Goal: Task Accomplishment & Management: Use online tool/utility

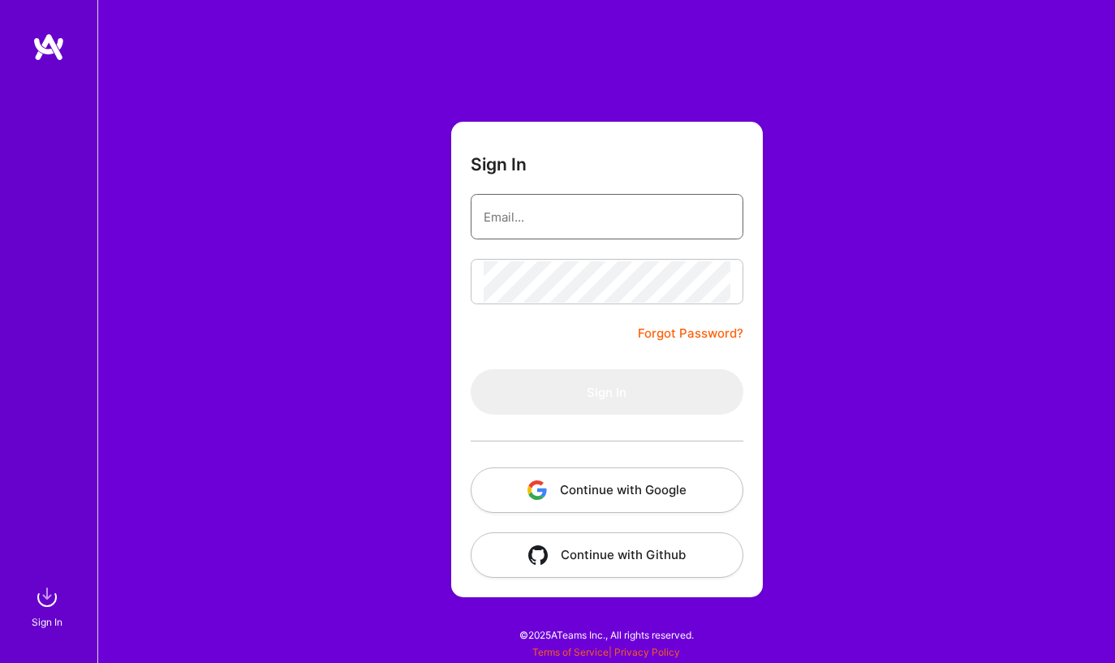
type input "[EMAIL_ADDRESS][DOMAIN_NAME]"
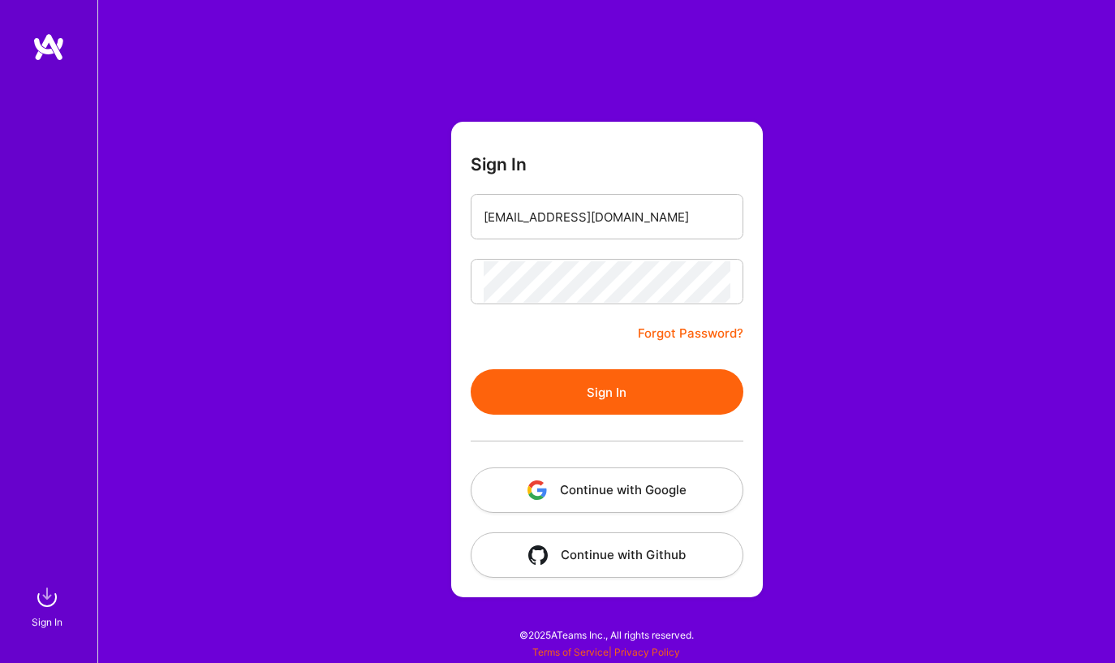
click at [595, 484] on button "Continue with Google" at bounding box center [607, 489] width 273 height 45
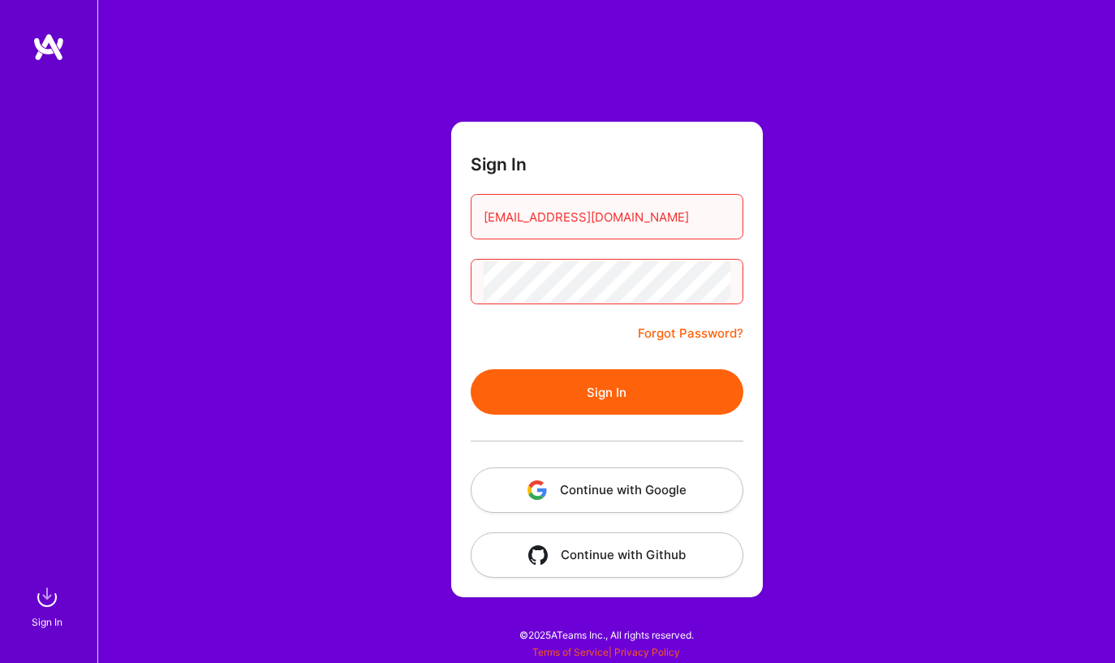
click at [581, 384] on button "Sign In" at bounding box center [607, 391] width 273 height 45
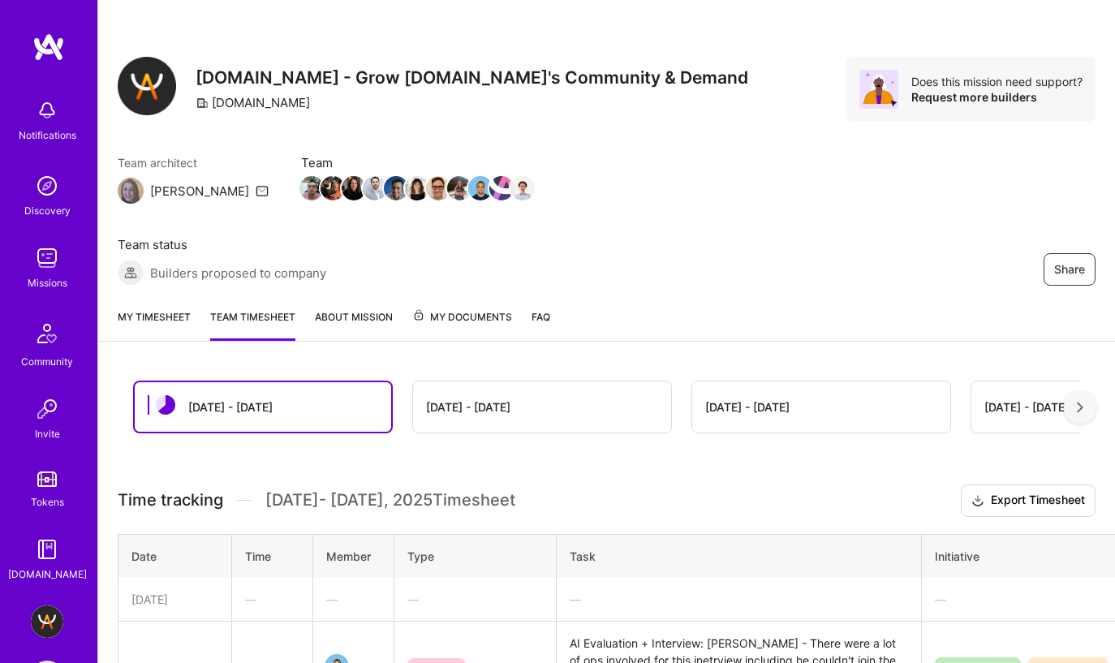
click at [155, 308] on link "My timesheet" at bounding box center [154, 324] width 73 height 32
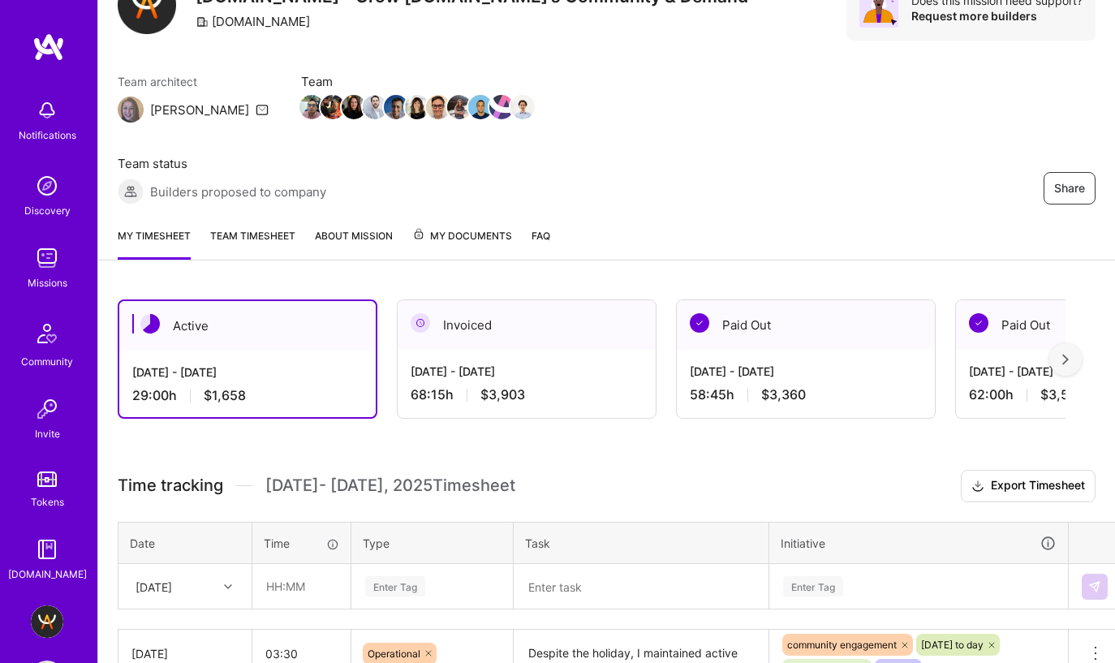
scroll to position [91, 0]
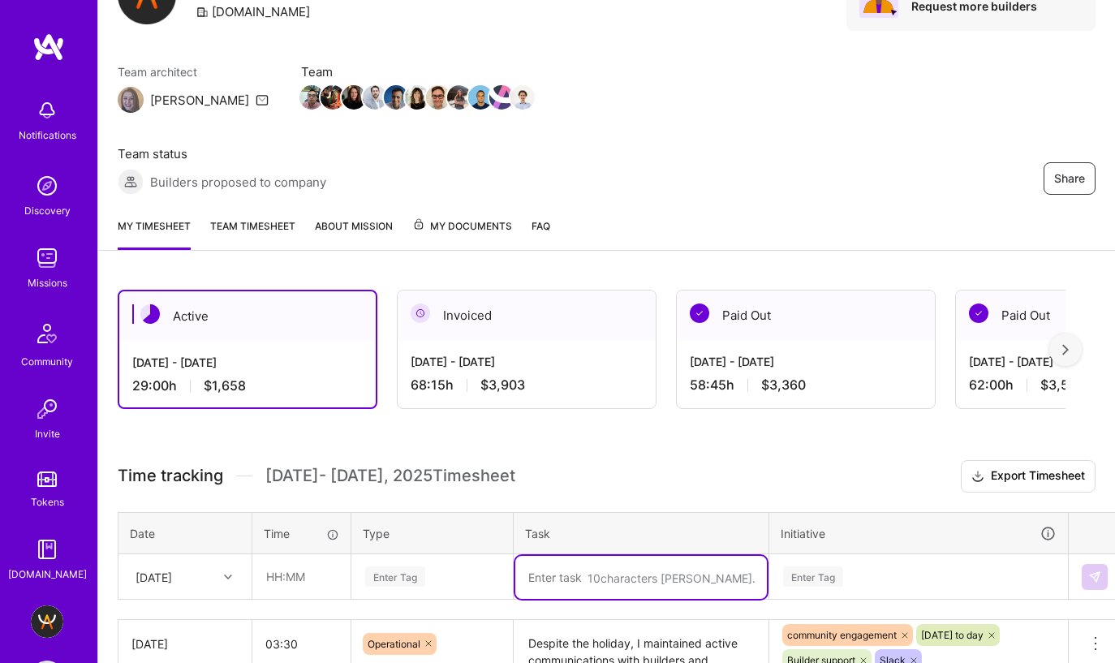
click at [562, 556] on textarea at bounding box center [641, 577] width 252 height 43
paste textarea "Kept candidate communications flowing (including AI-Verification reminders), pr…"
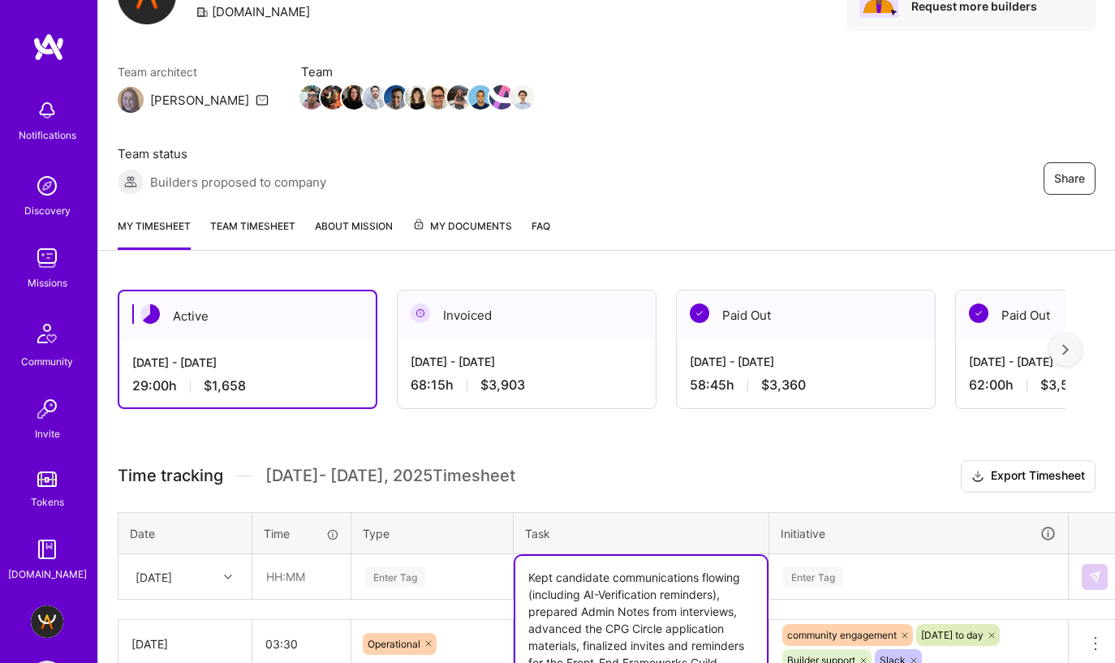
type textarea "Kept candidate communications flowing (including AI-Verification reminders), pr…"
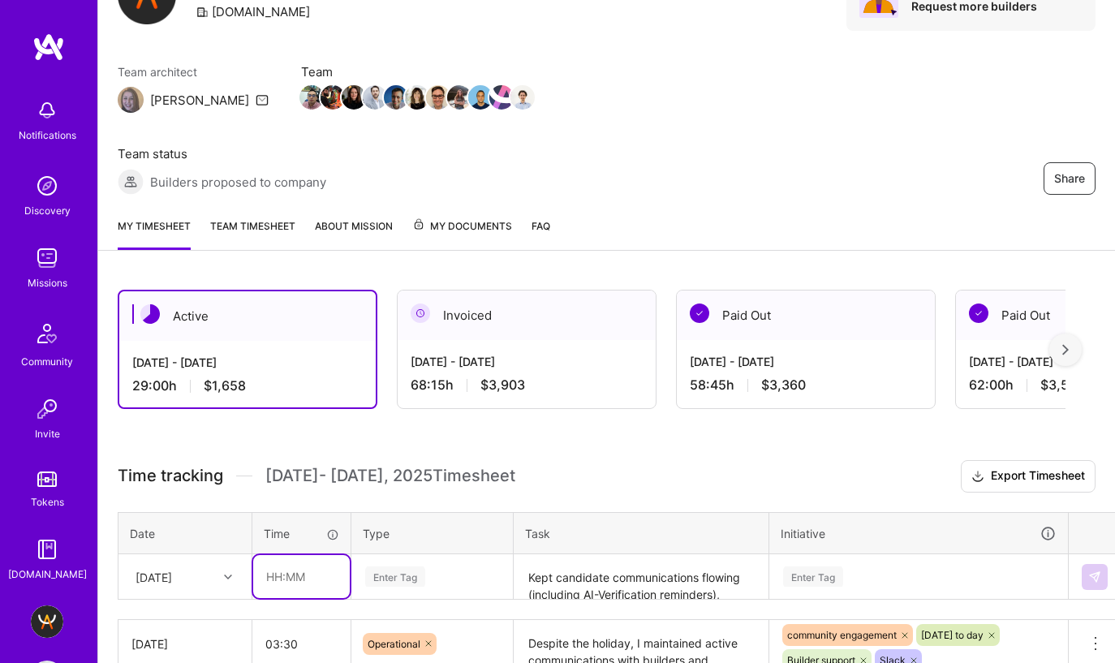
click at [259, 555] on input "text" at bounding box center [301, 576] width 97 height 43
type input "06:00"
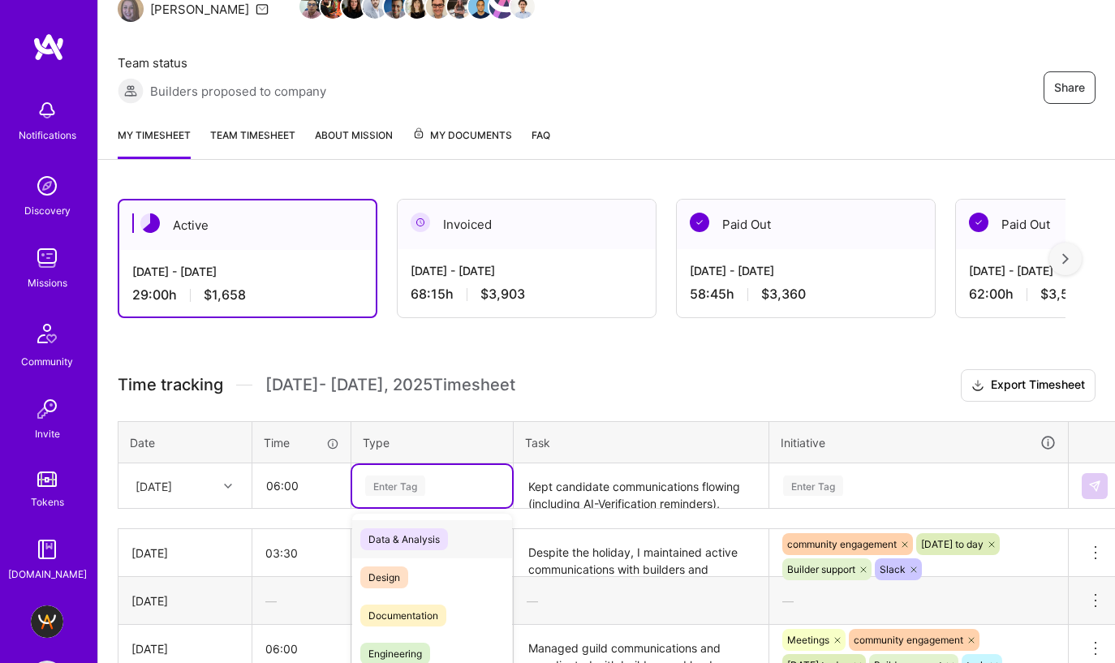
click at [407, 497] on div "option Data & Analysis focused, 0 of 2. 17 results available. Use Up and Down t…" at bounding box center [432, 486] width 160 height 42
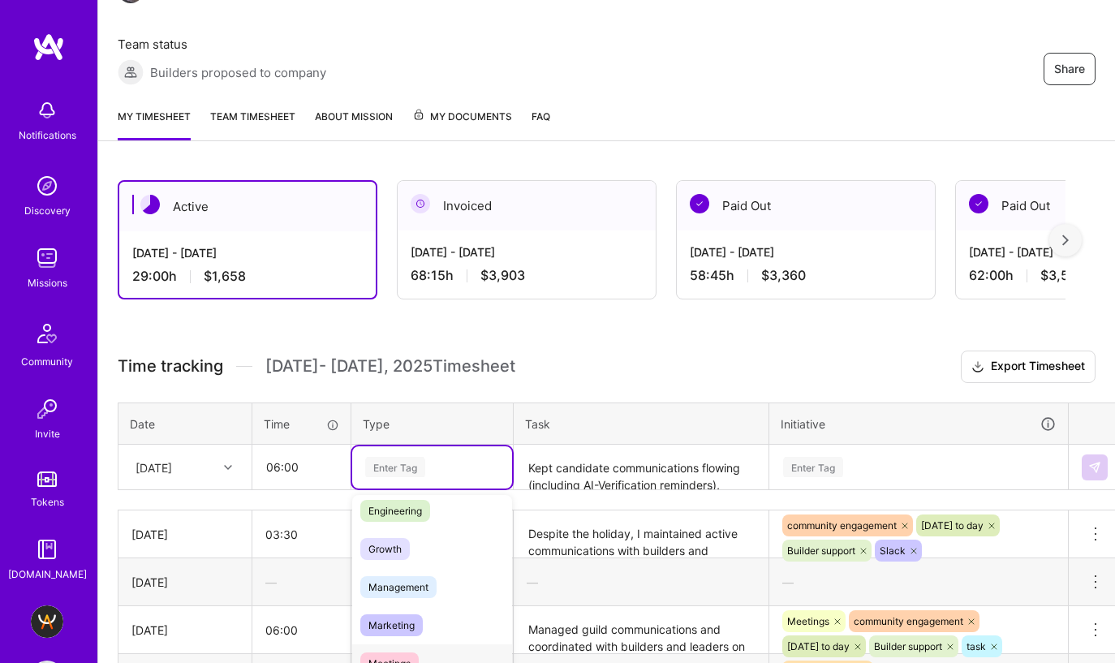
scroll to position [149, 0]
click at [422, 662] on span "Operational" at bounding box center [394, 676] width 69 height 22
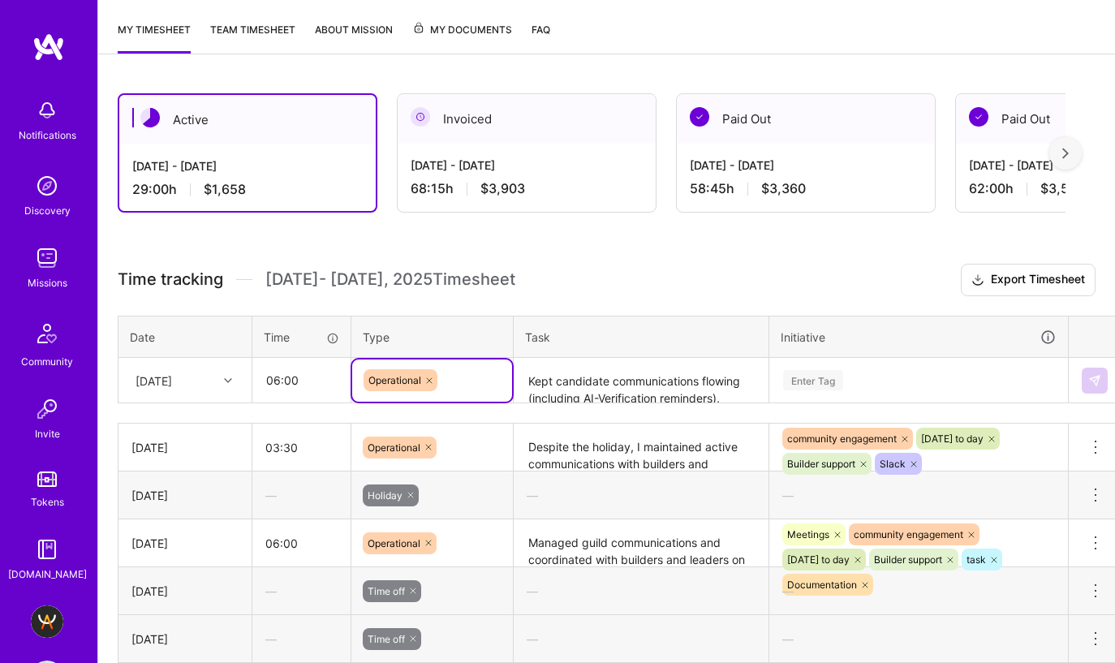
click at [929, 385] on div "Enter Tag" at bounding box center [918, 380] width 297 height 42
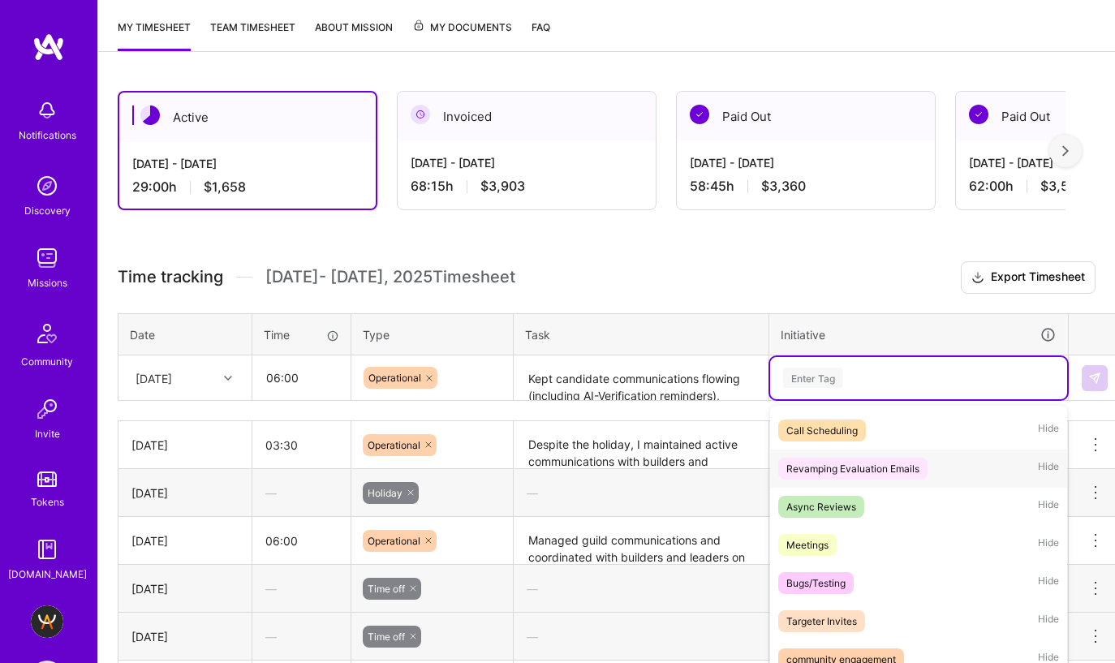
scroll to position [130, 0]
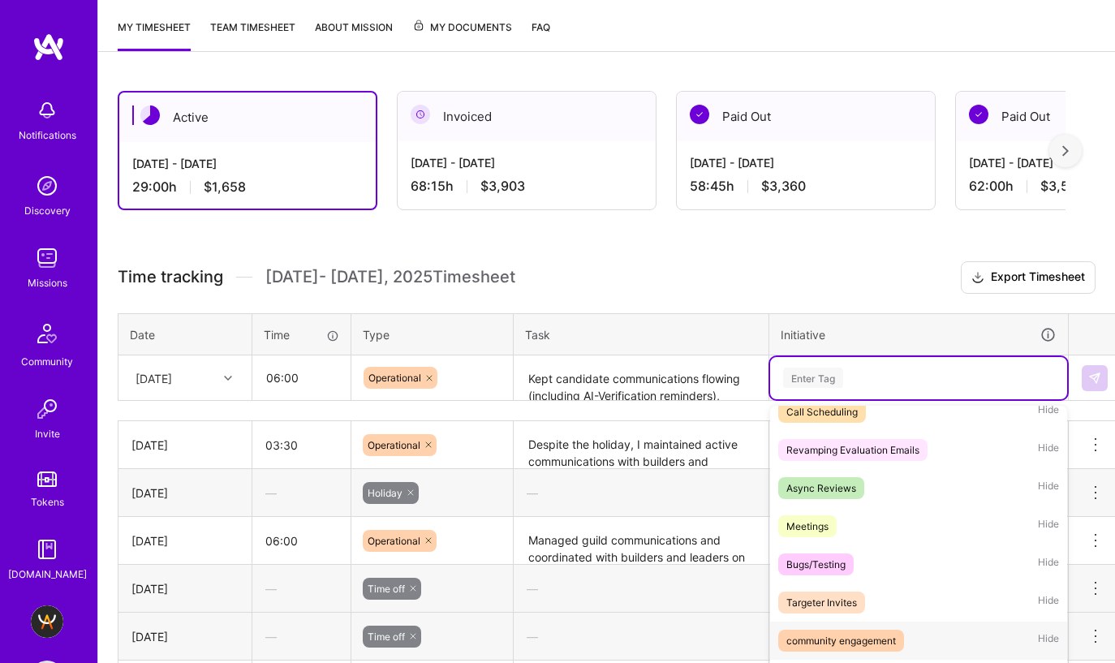
click at [888, 630] on span "community engagement" at bounding box center [841, 641] width 126 height 22
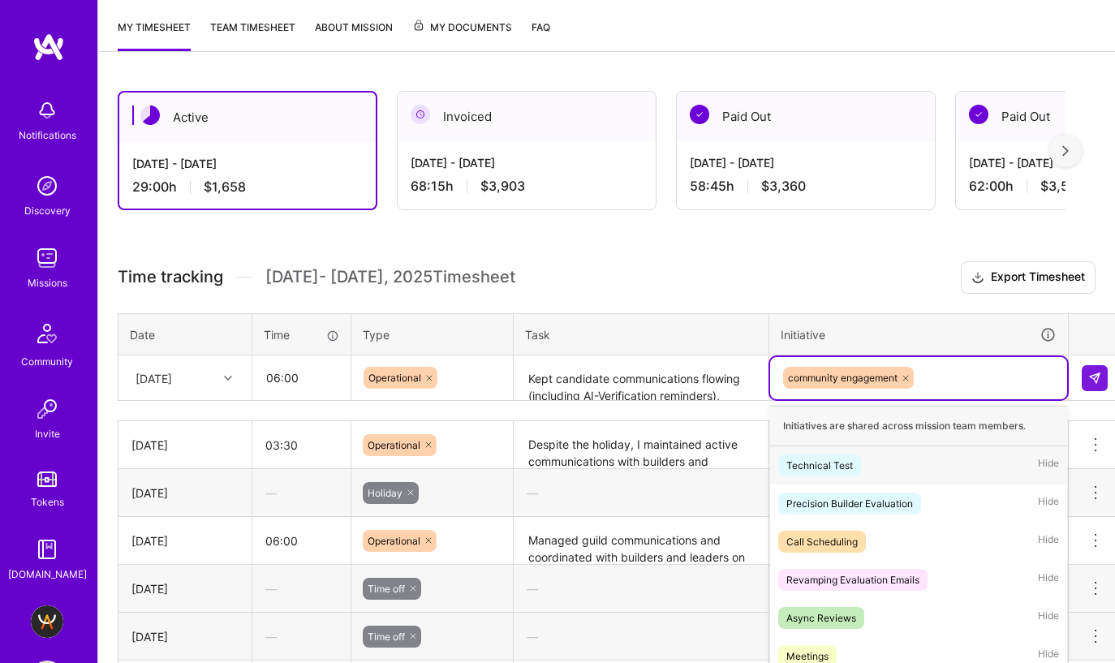
click at [962, 365] on div "community engagement" at bounding box center [918, 377] width 274 height 25
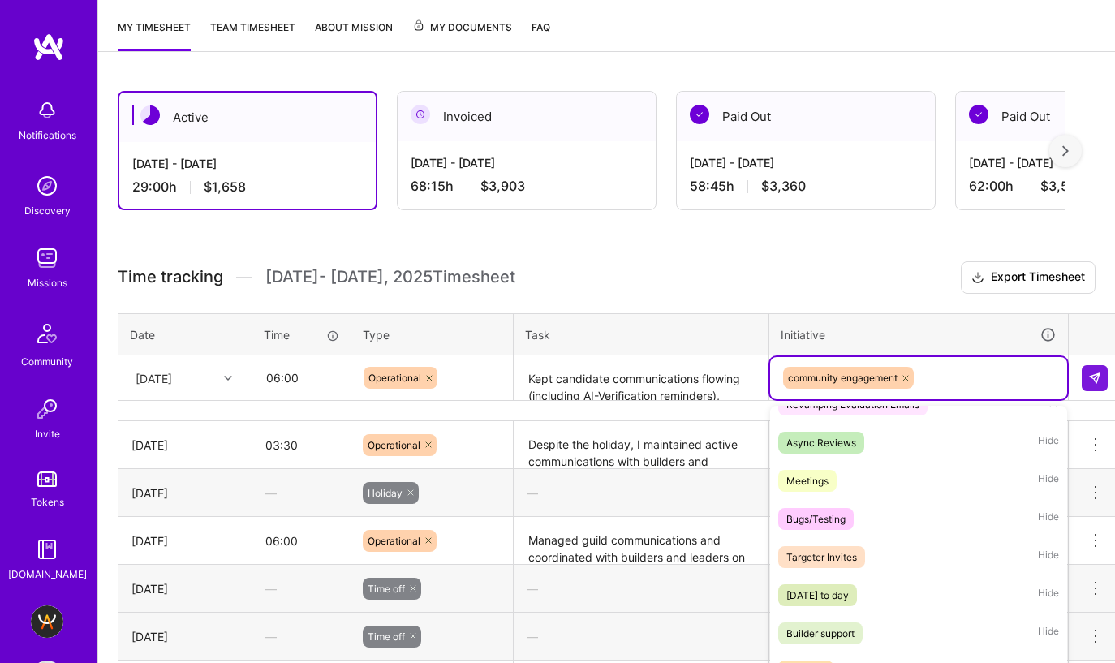
scroll to position [187, 0]
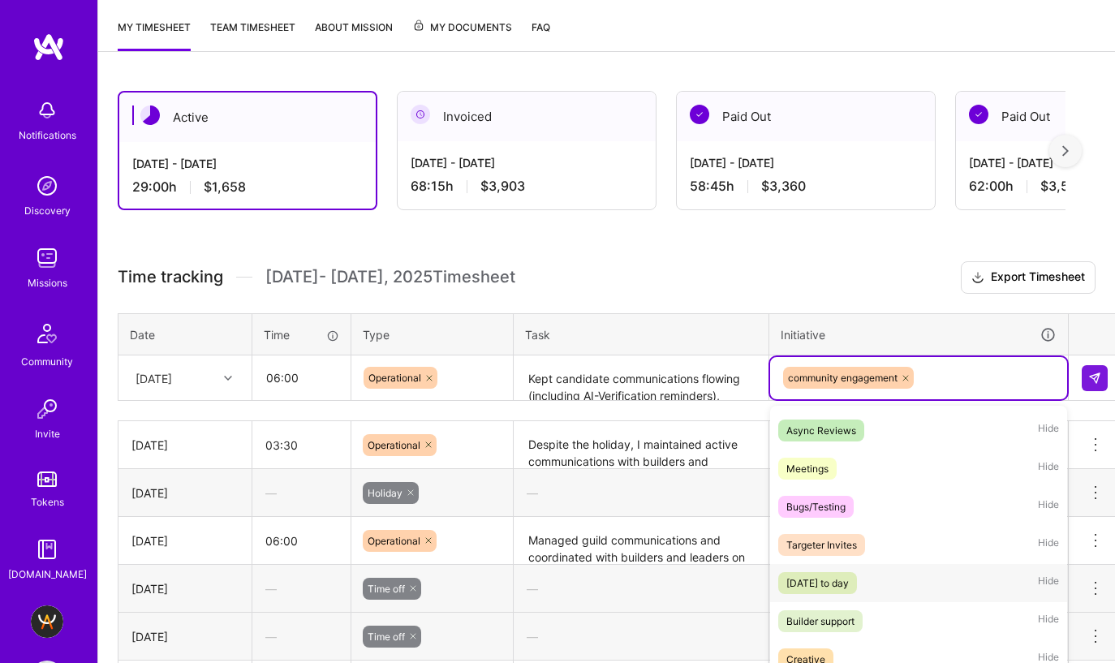
click at [857, 572] on span "[DATE] to day" at bounding box center [817, 583] width 79 height 22
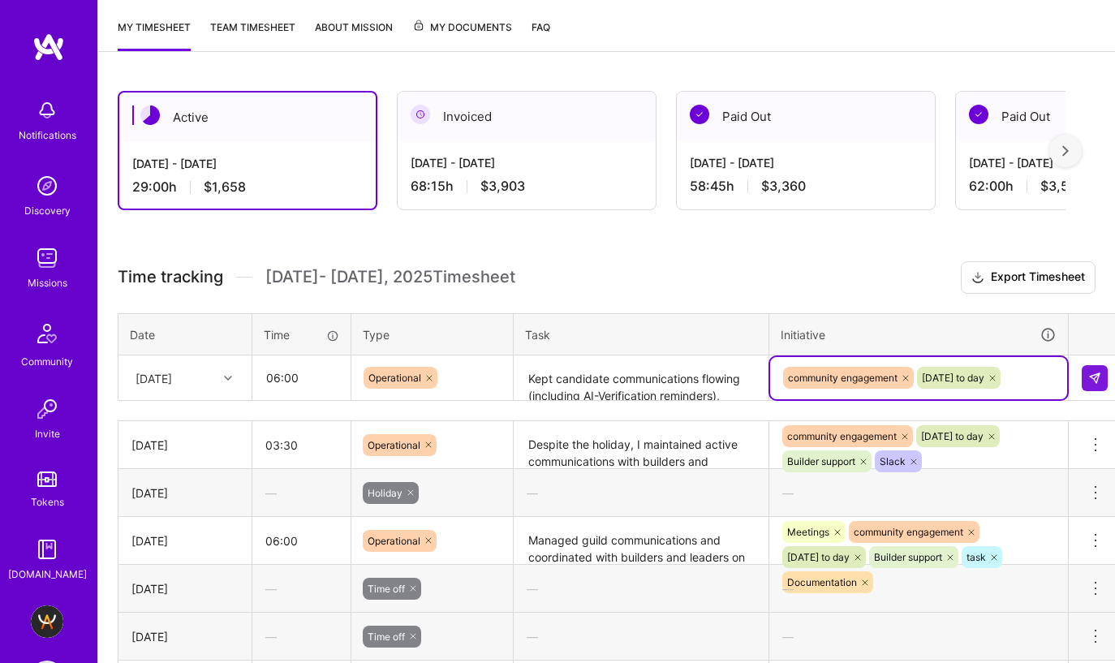
click at [1050, 365] on div "community engagement [DATE] to day" at bounding box center [918, 377] width 274 height 25
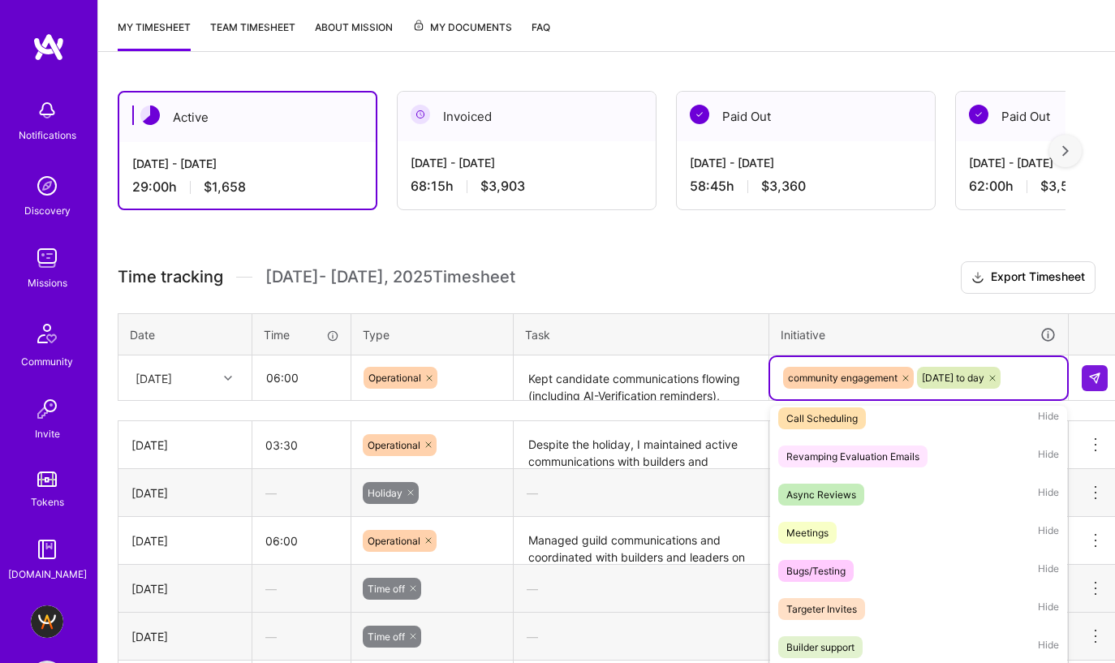
scroll to position [147, 0]
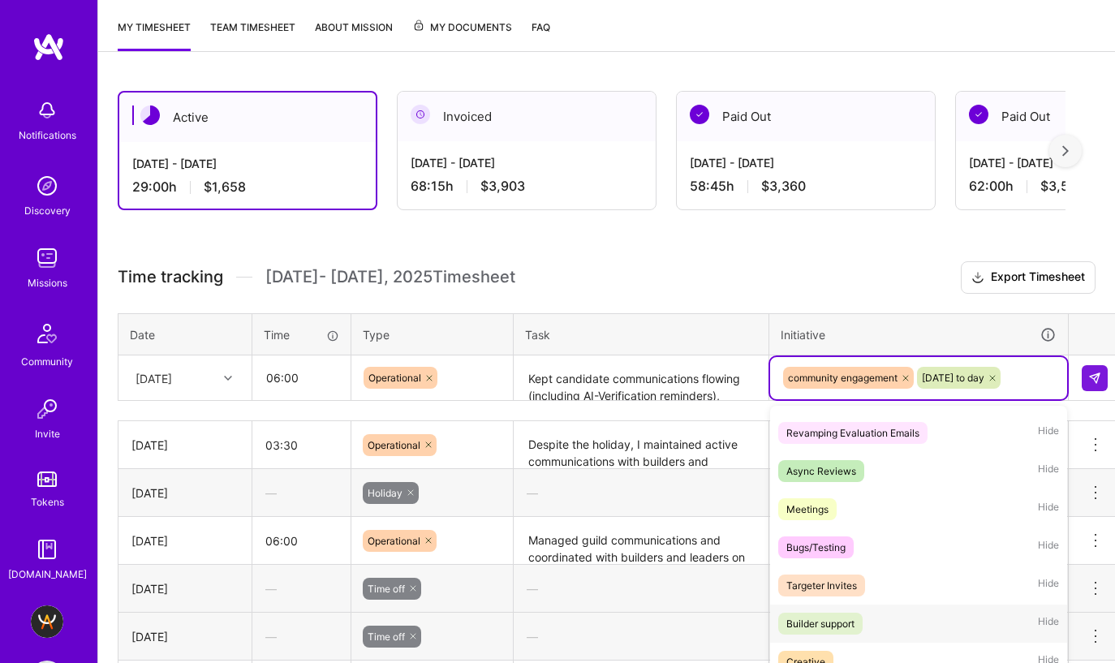
click at [827, 615] on div "Builder support" at bounding box center [820, 623] width 68 height 17
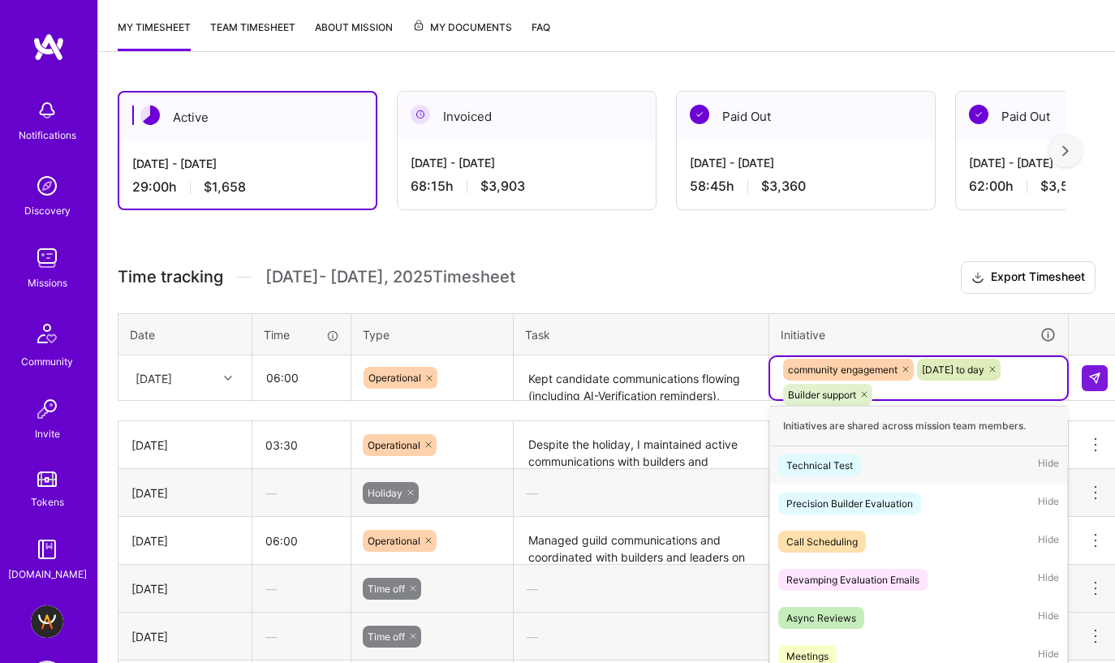
click at [967, 357] on div "community engagement [DATE] to day Builder support" at bounding box center [918, 382] width 274 height 50
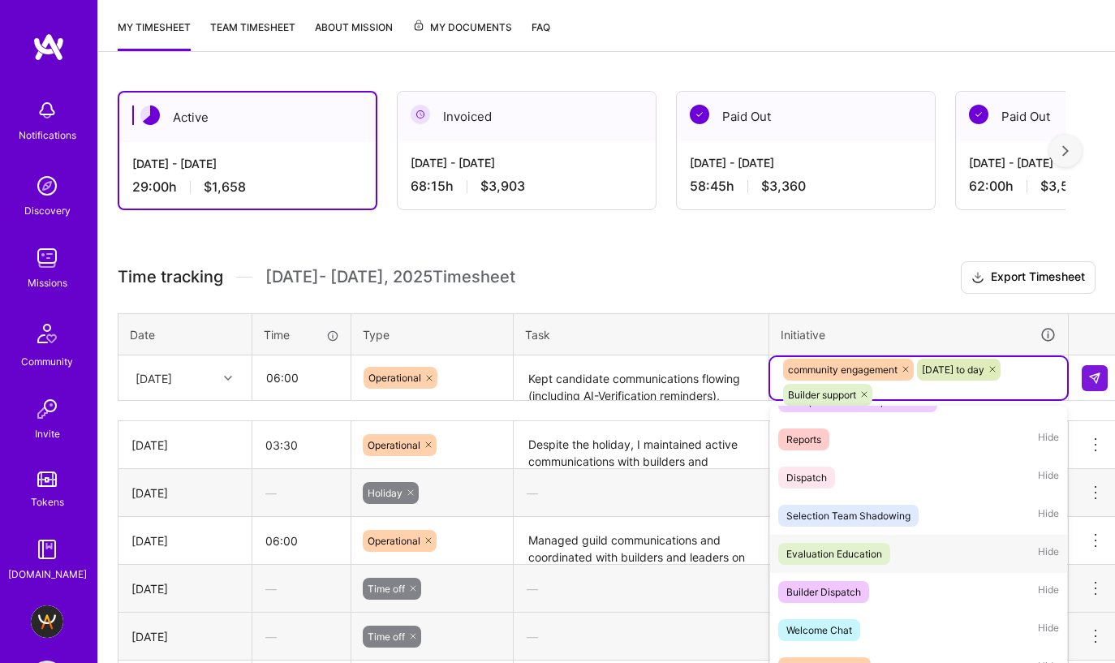
scroll to position [1064, 0]
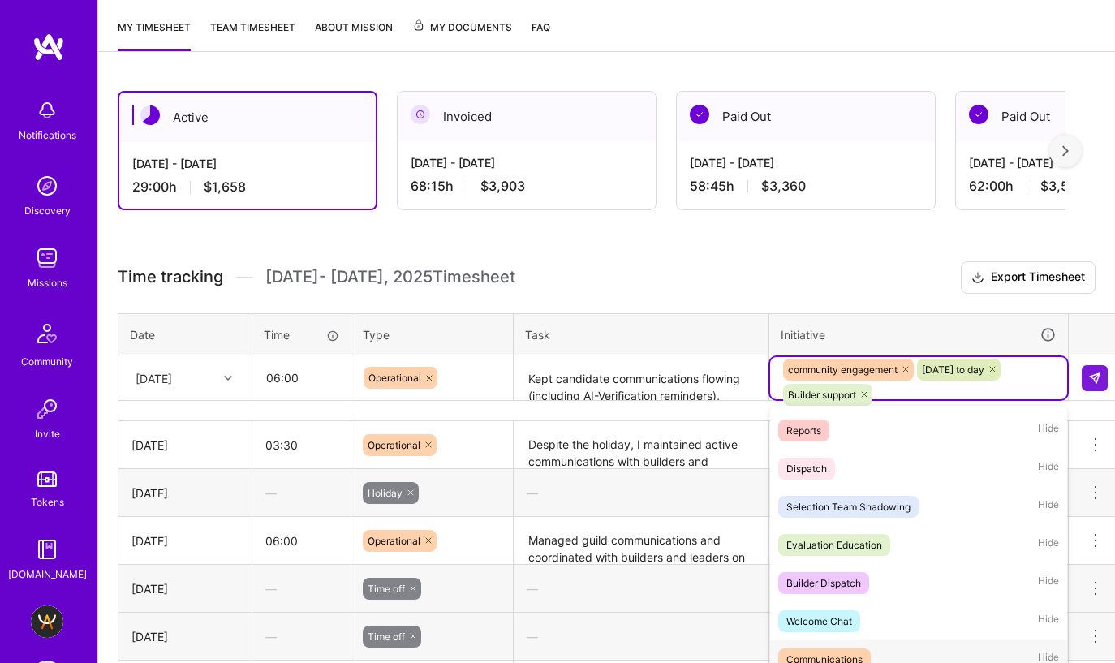
click at [851, 651] on div "Communications" at bounding box center [824, 659] width 76 height 17
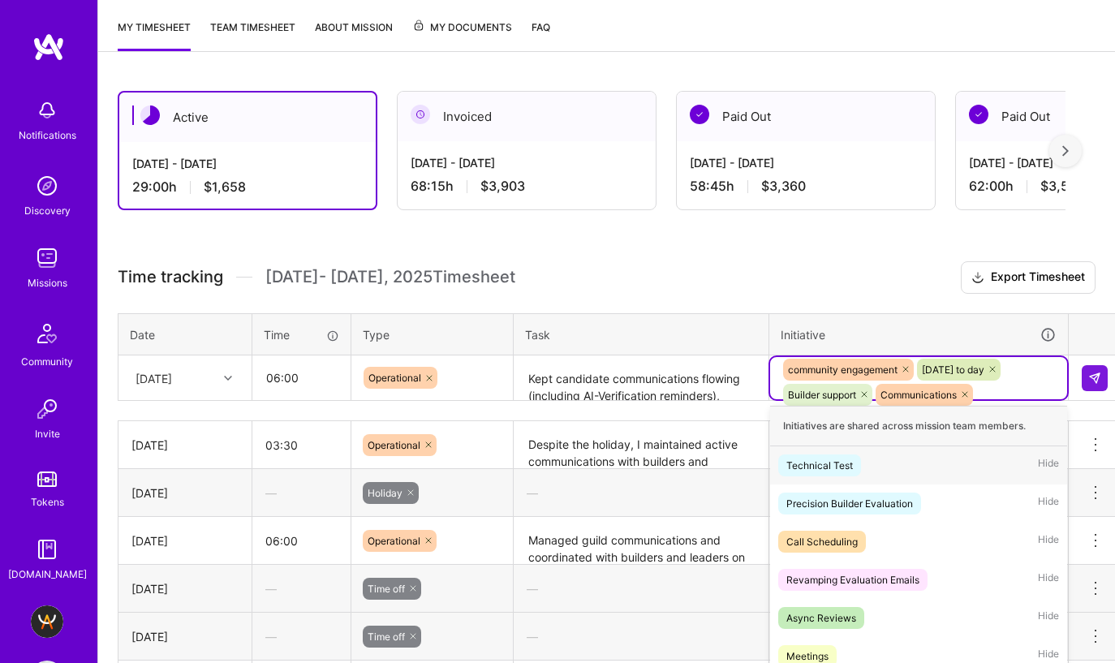
click at [1012, 357] on div "community engagement [DATE] to day Builder support Communications" at bounding box center [918, 382] width 274 height 50
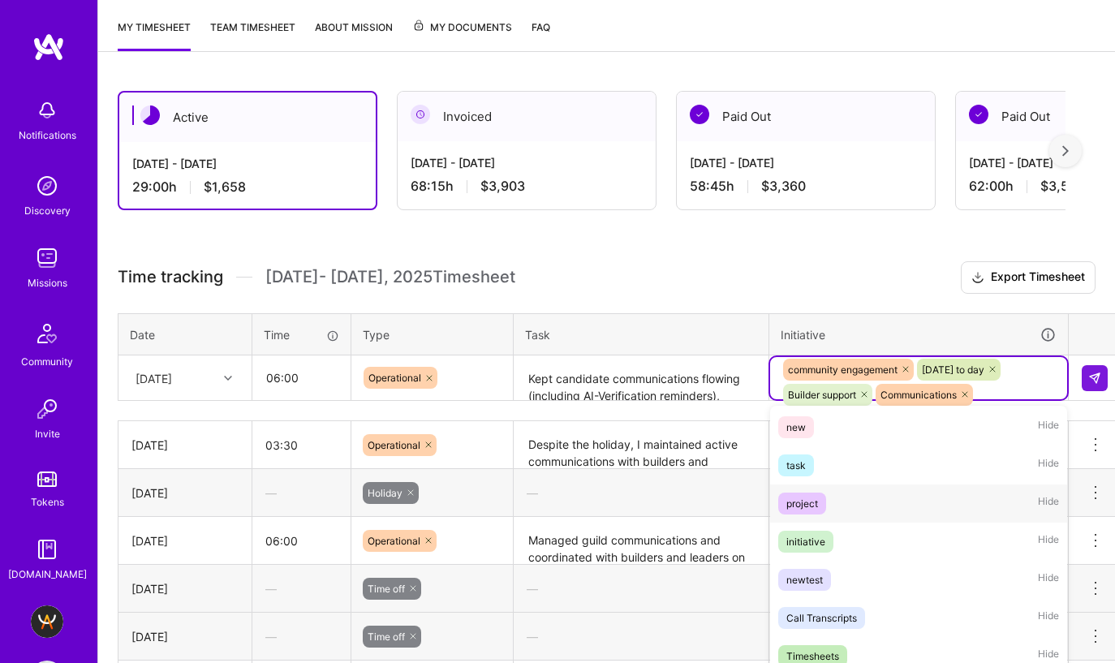
scroll to position [697, 0]
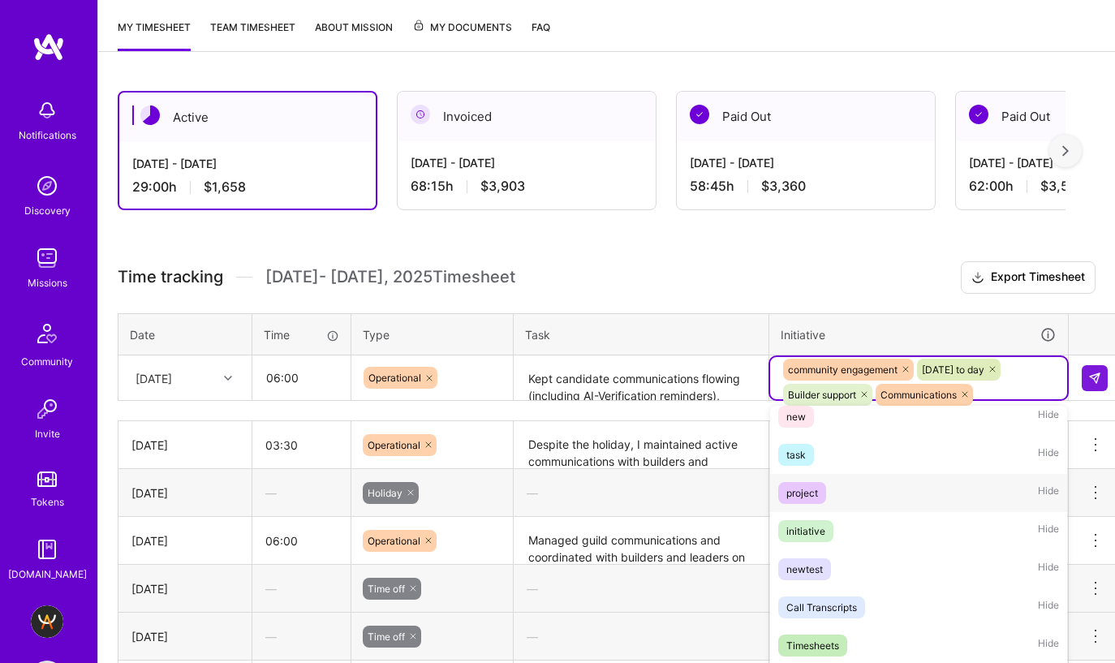
click at [883, 474] on div "project Hide" at bounding box center [918, 493] width 297 height 38
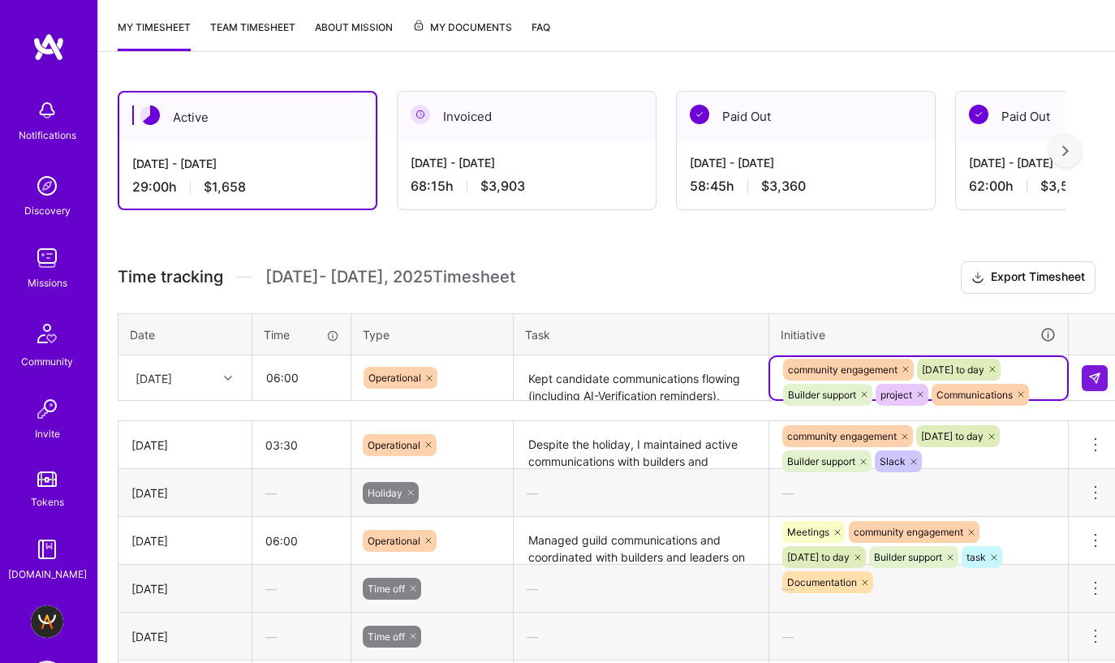
click at [1043, 357] on div "community engagement [DATE] to day Builder support project Communications" at bounding box center [918, 382] width 274 height 50
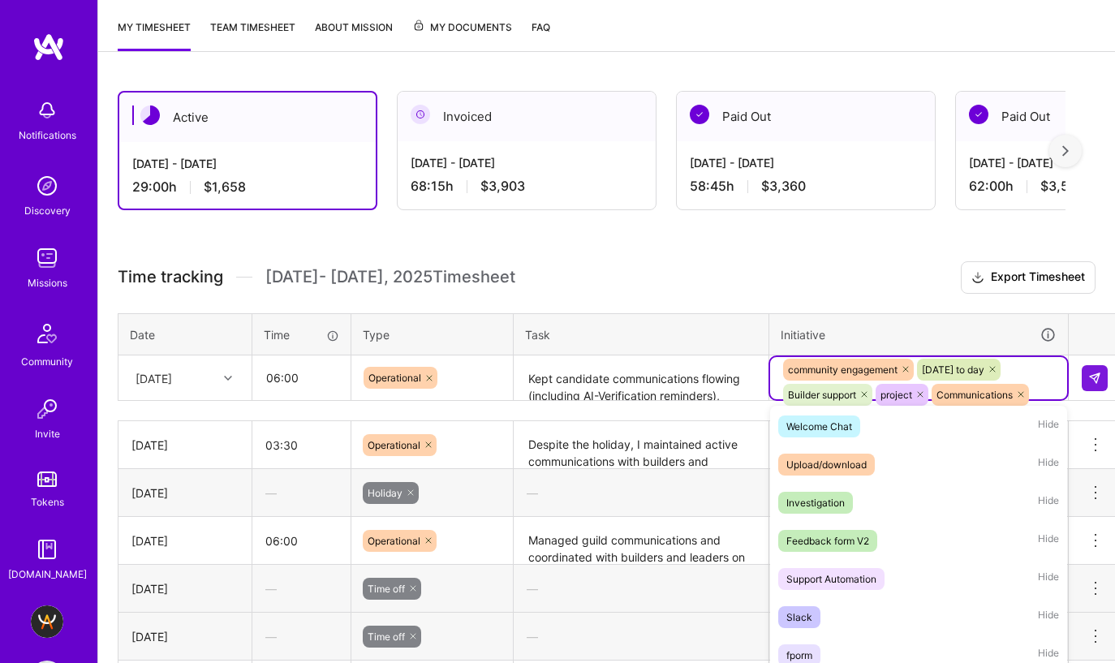
scroll to position [1228, 0]
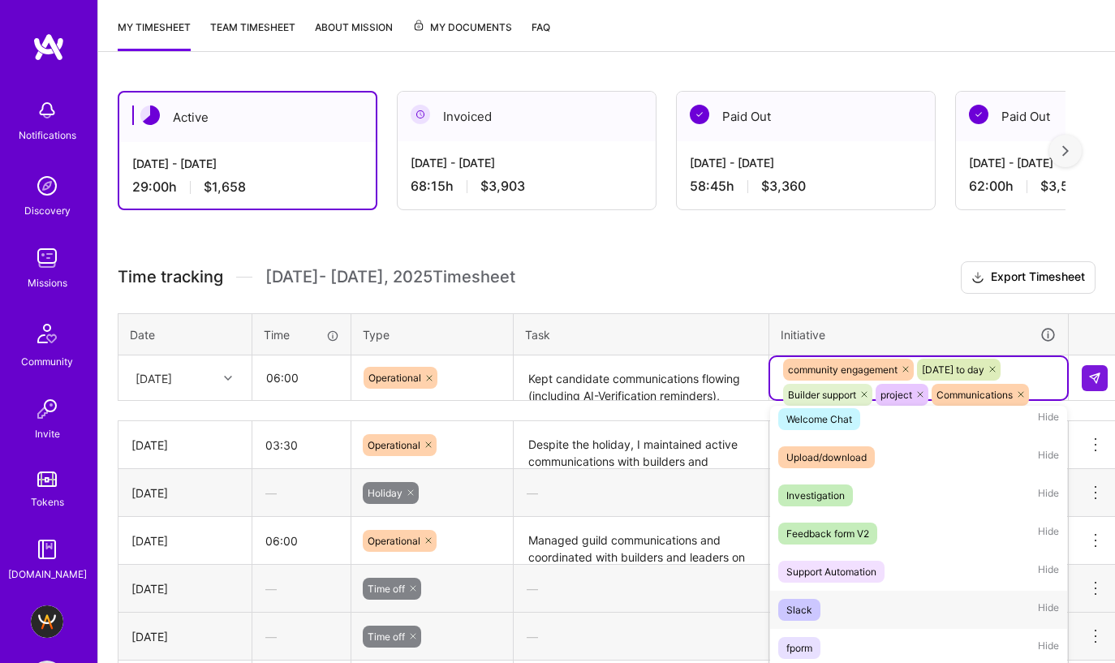
click at [817, 599] on span "Slack" at bounding box center [799, 610] width 42 height 22
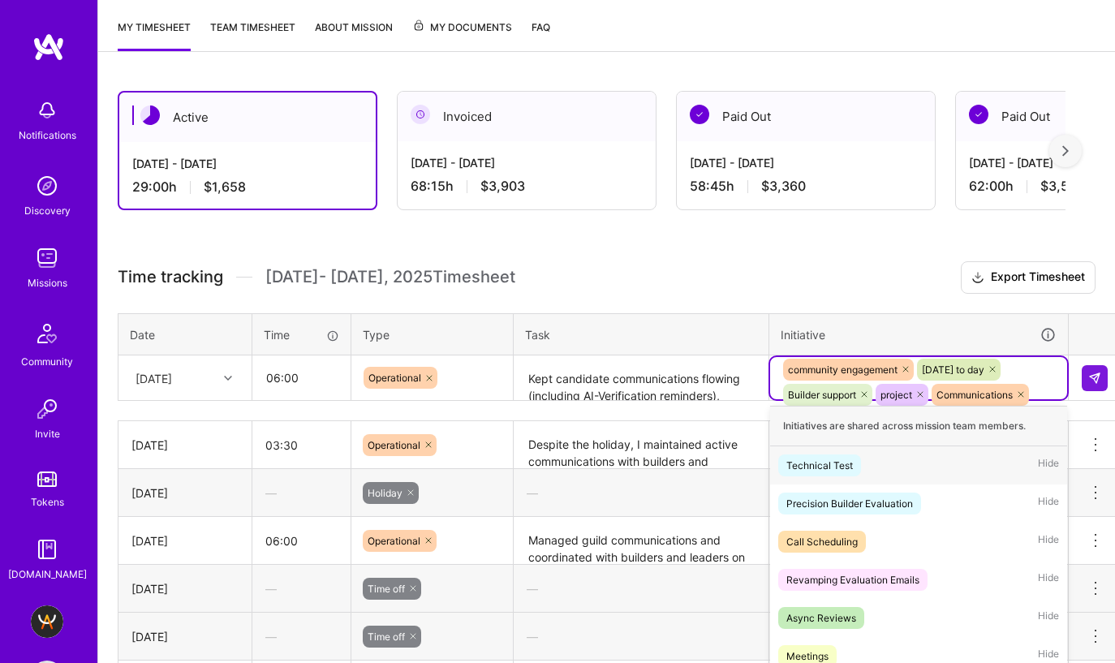
click at [1053, 357] on div "community engagement [DATE] to day Builder support project Communications [GEOG…" at bounding box center [918, 394] width 274 height 75
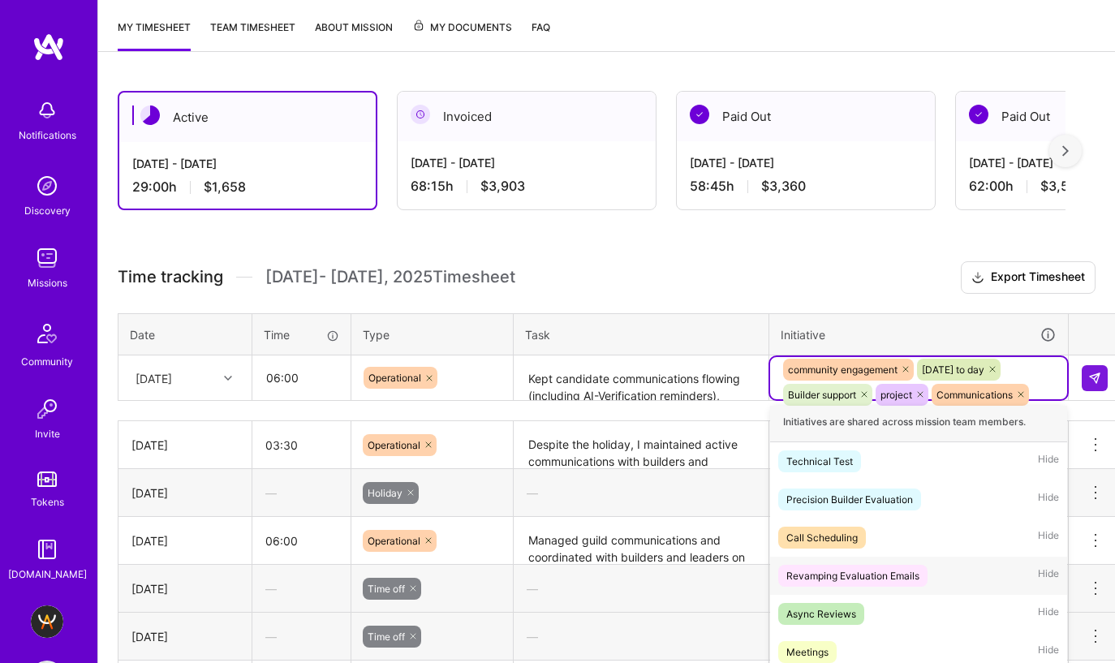
scroll to position [3, 0]
click at [875, 634] on div "Meetings Hide" at bounding box center [918, 653] width 297 height 38
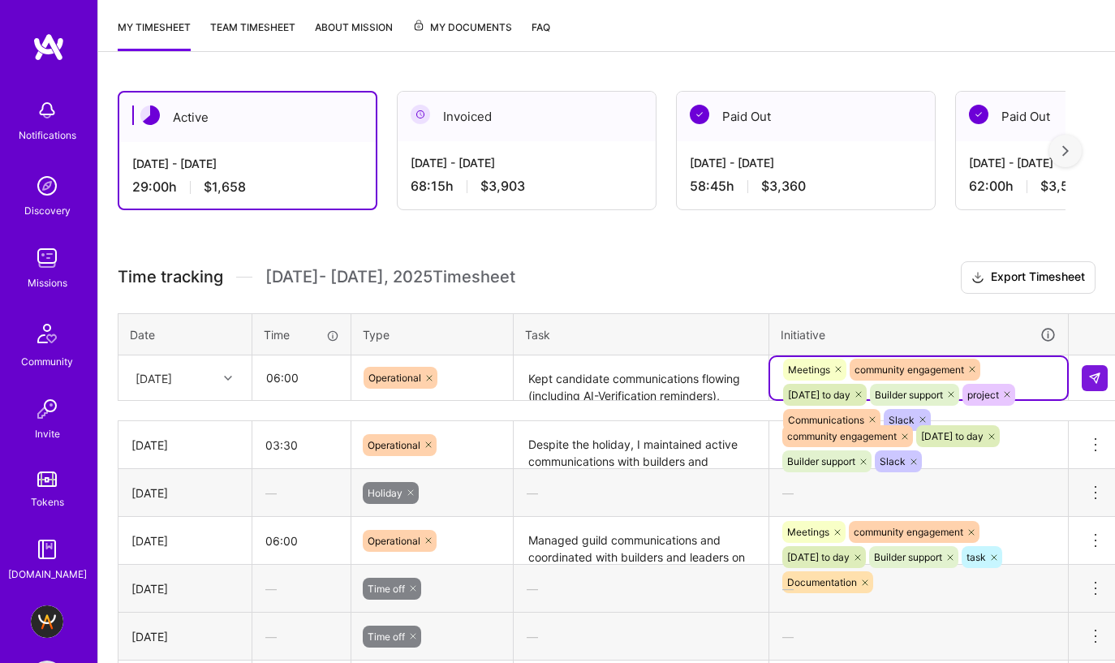
click at [838, 364] on icon at bounding box center [838, 369] width 10 height 10
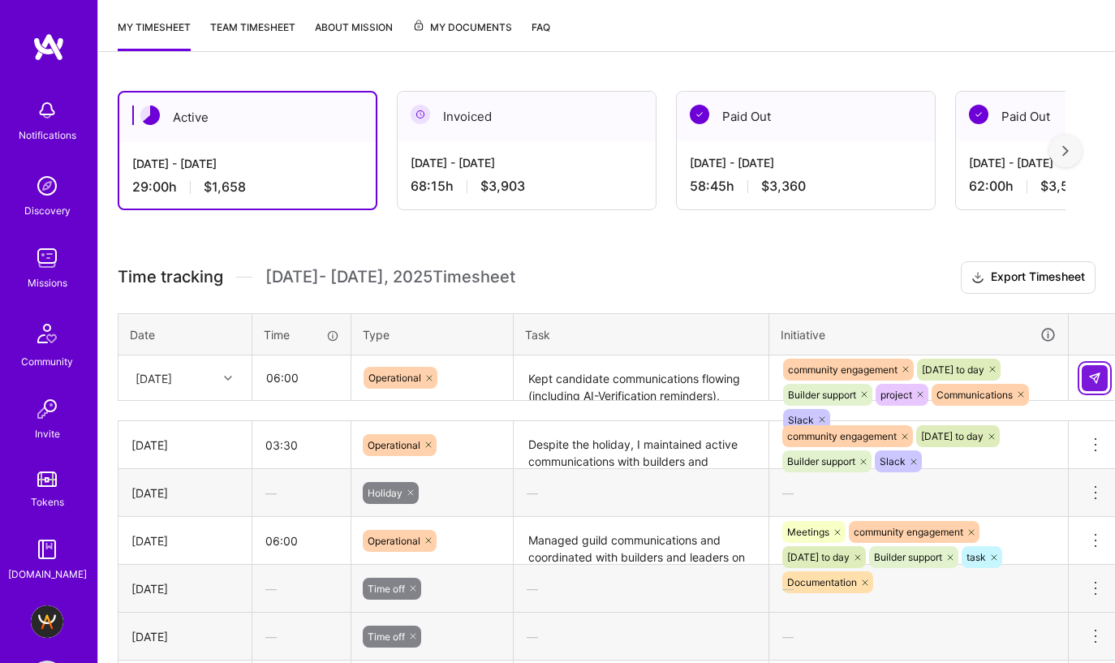
click at [1084, 365] on button at bounding box center [1094, 378] width 26 height 26
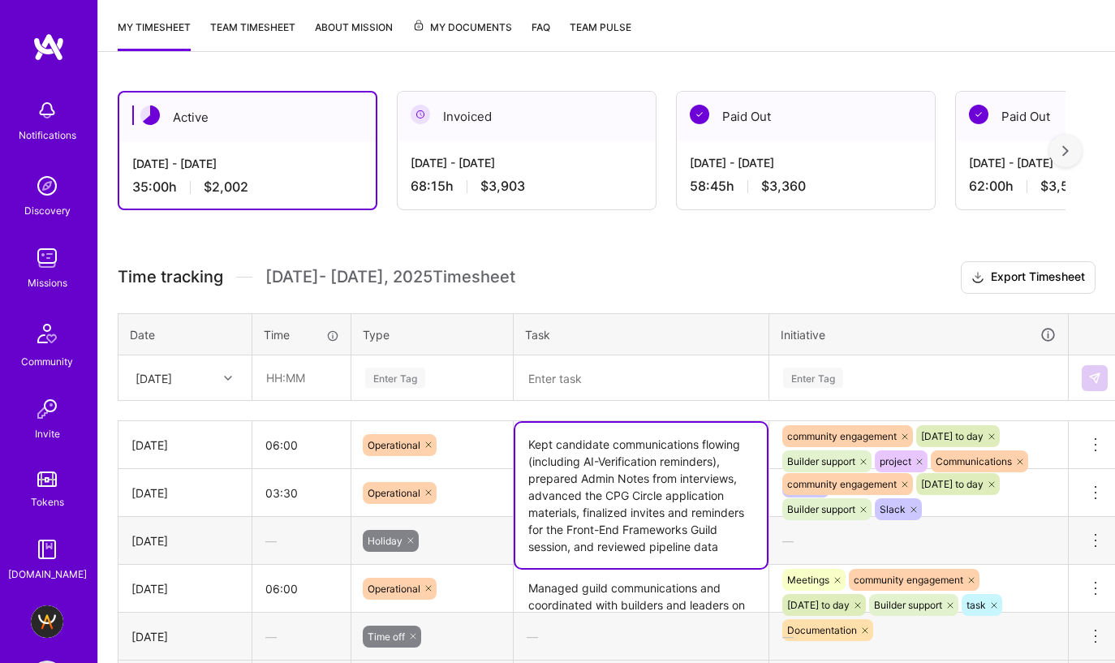
click at [661, 423] on textarea "Kept candidate communications flowing (including AI-Verification reminders), pr…" at bounding box center [641, 495] width 252 height 145
click at [730, 466] on textarea "Kept candidate communications flowing (including AI-Verification reminders), pr…" at bounding box center [641, 495] width 252 height 145
paste textarea "Also prepared spotlight materials for [PERSON_NAME]."
type textarea "Kept candidate communications flowing (including AI-Verification reminders), pr…"
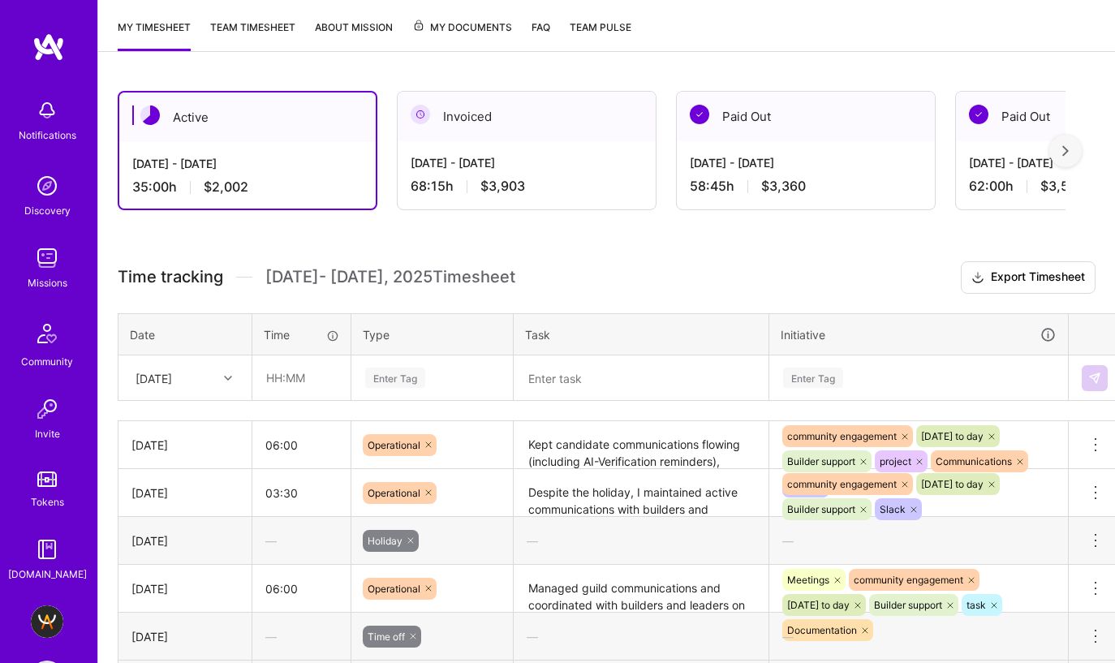
click at [514, 355] on td at bounding box center [642, 377] width 256 height 45
click at [217, 368] on div at bounding box center [229, 378] width 25 height 21
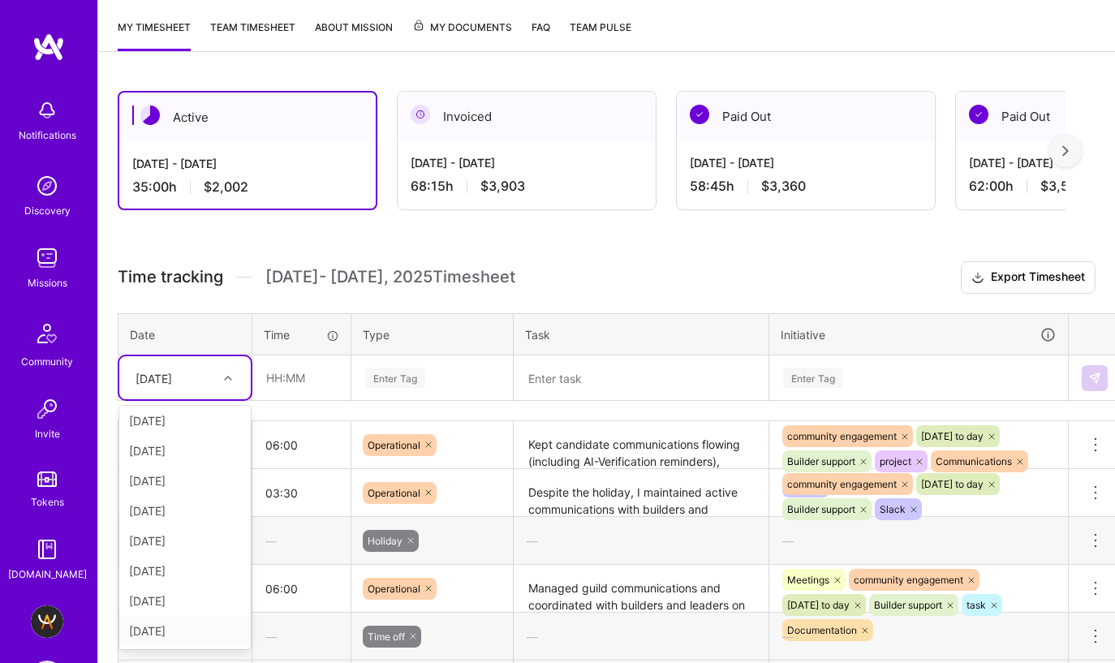
click at [192, 616] on div "[DATE]" at bounding box center [184, 631] width 131 height 30
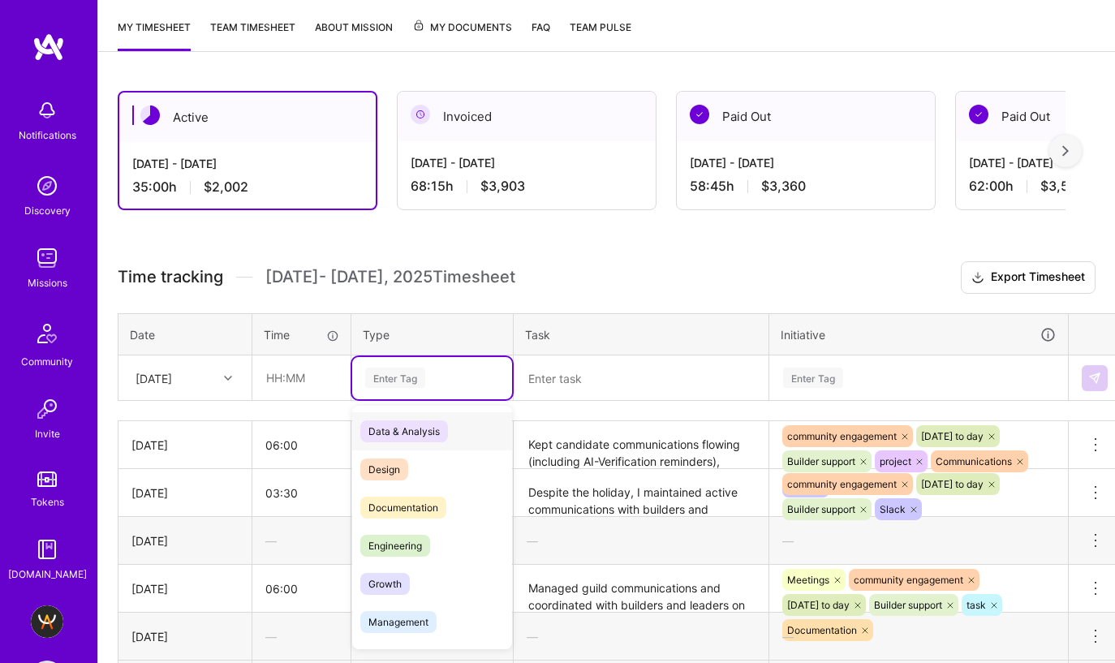
click at [396, 365] on div "Enter Tag" at bounding box center [395, 377] width 60 height 25
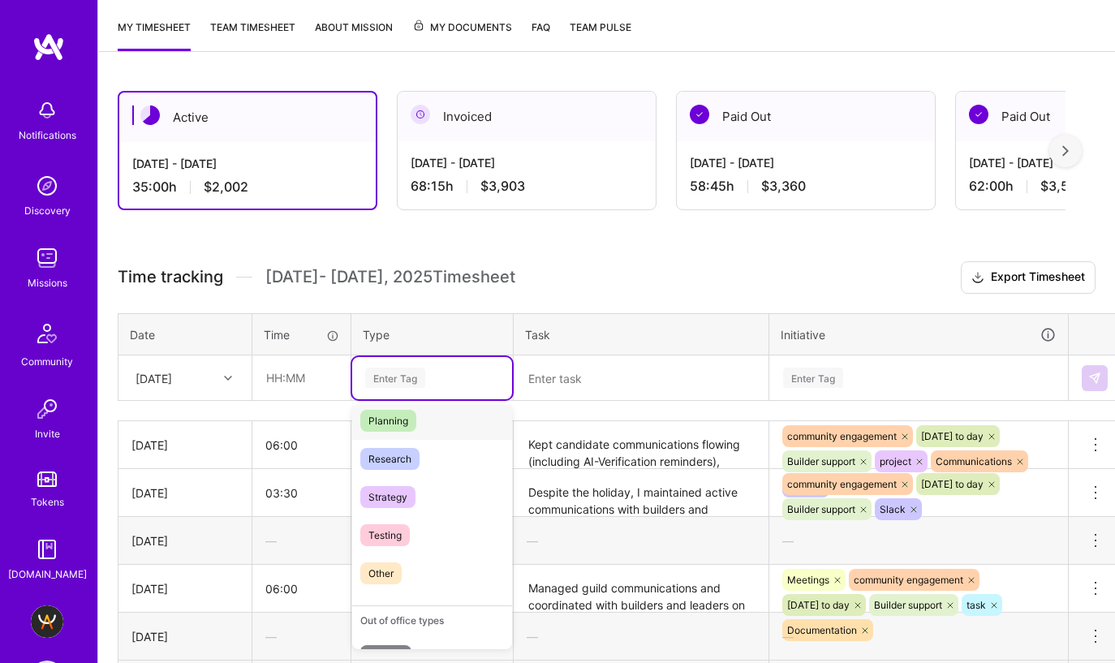
scroll to position [428, 0]
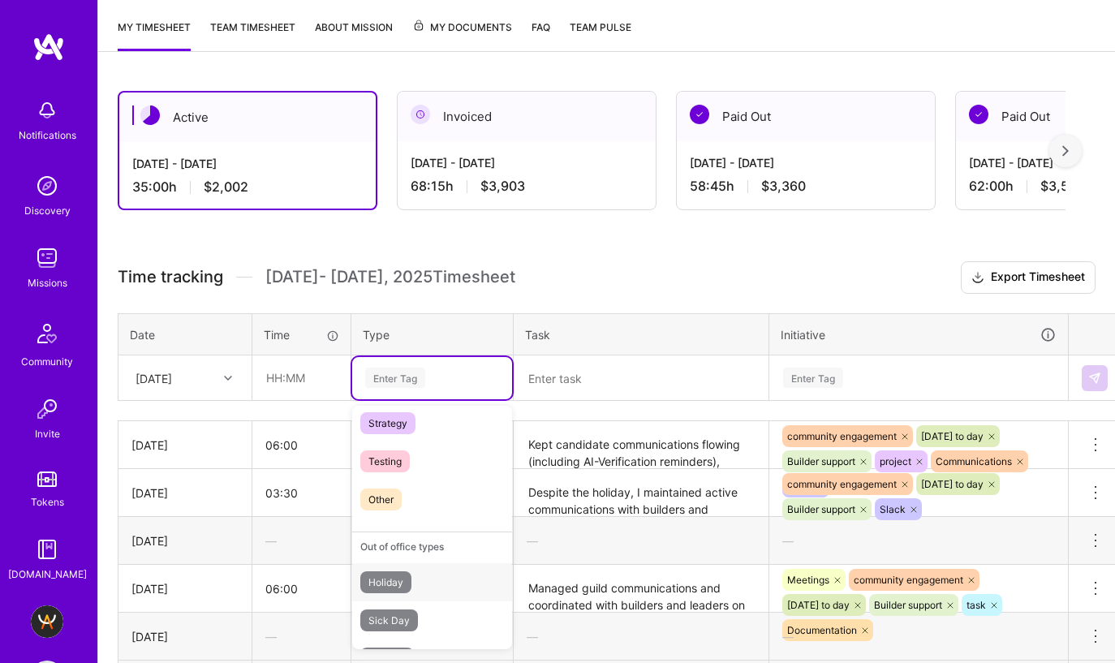
click at [404, 571] on span "Holiday" at bounding box center [385, 582] width 51 height 22
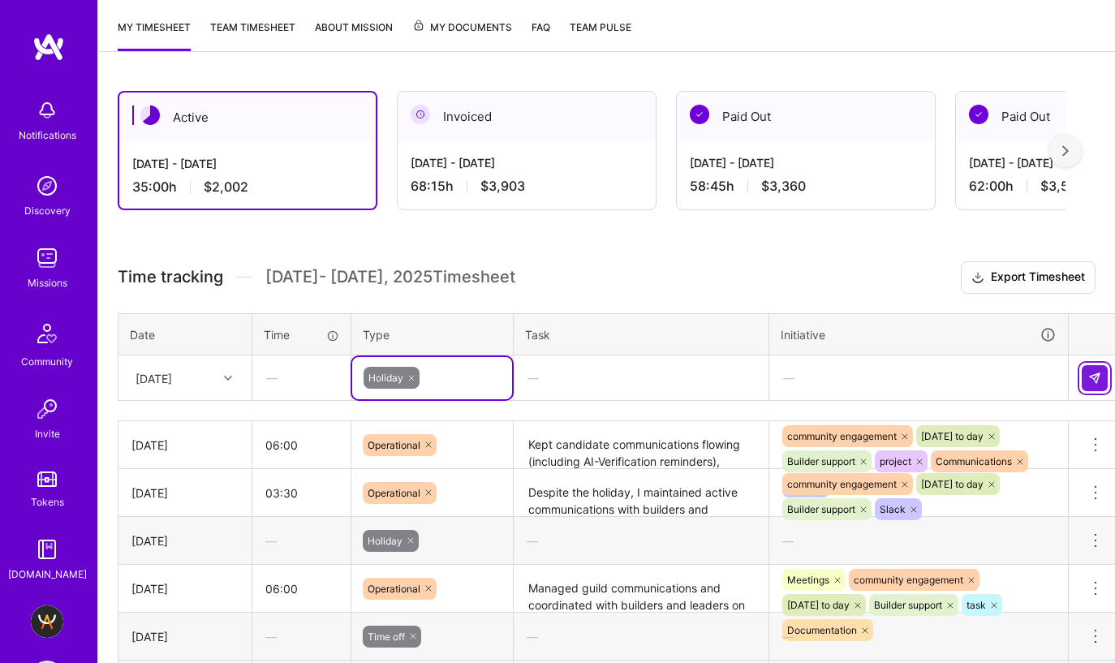
click at [1086, 365] on button at bounding box center [1094, 378] width 26 height 26
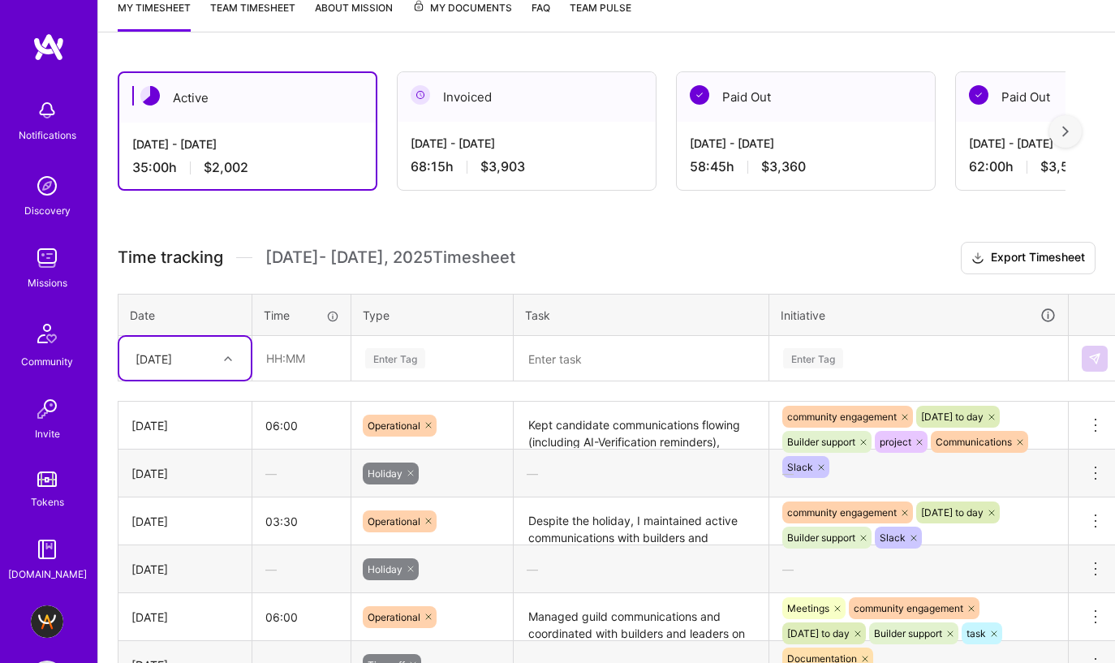
scroll to position [333, 0]
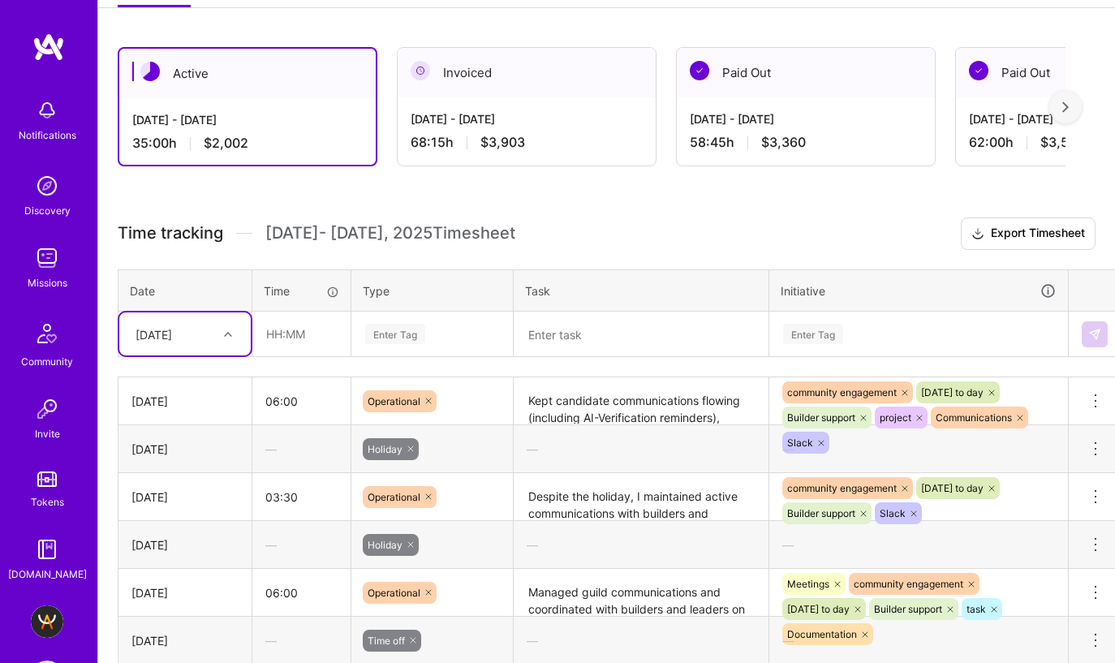
click at [653, 475] on textarea "Despite the holiday, I maintained active communications with builders and candi…" at bounding box center [641, 497] width 252 height 45
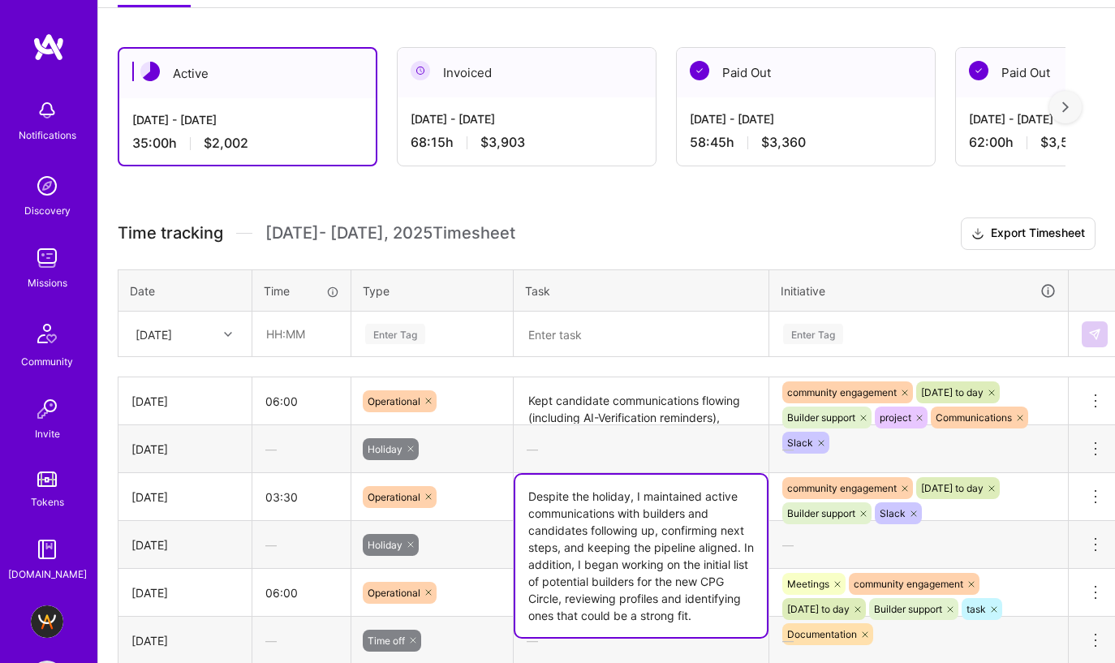
click at [208, 320] on div "[DATE]" at bounding box center [172, 333] width 90 height 27
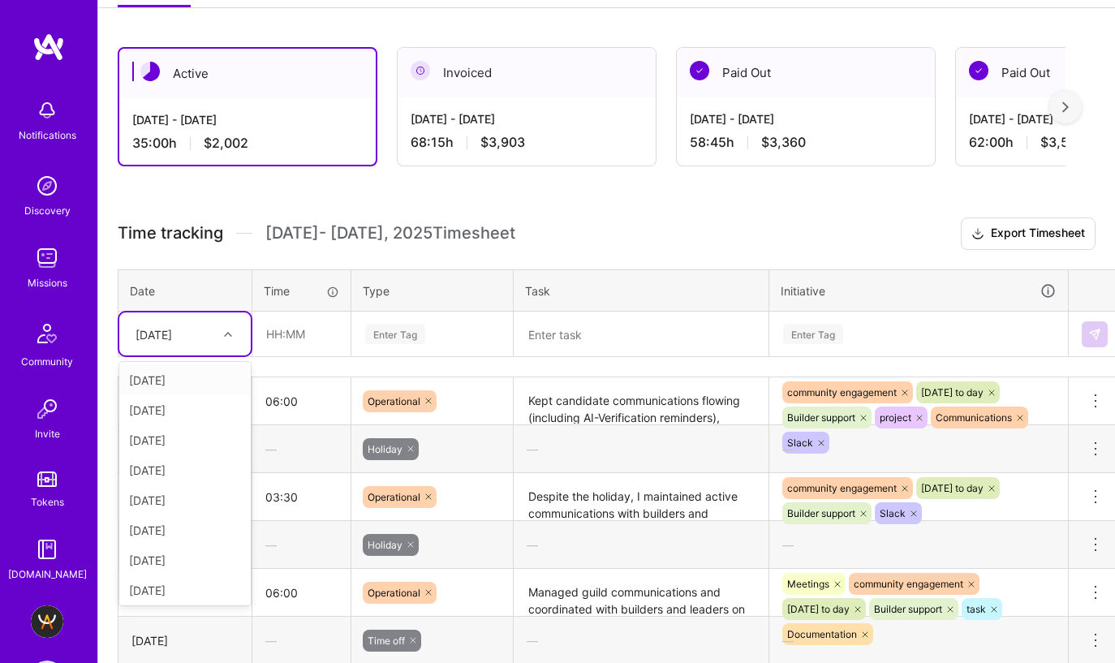
click at [357, 223] on span "[DATE] - [DATE] Timesheet" at bounding box center [390, 233] width 250 height 20
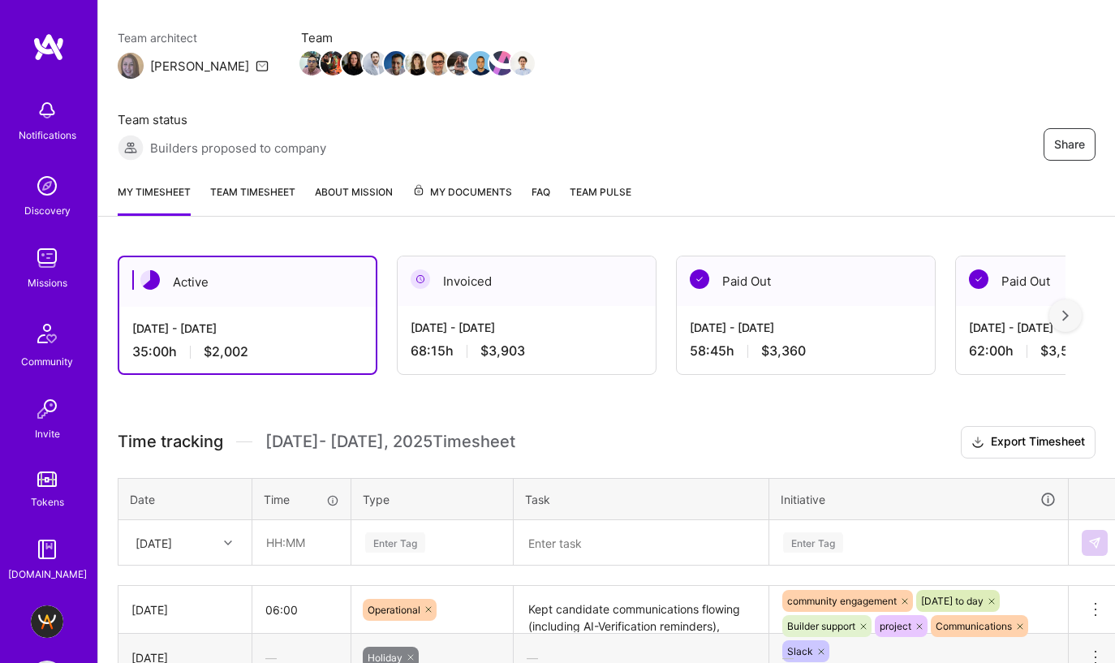
scroll to position [66, 0]
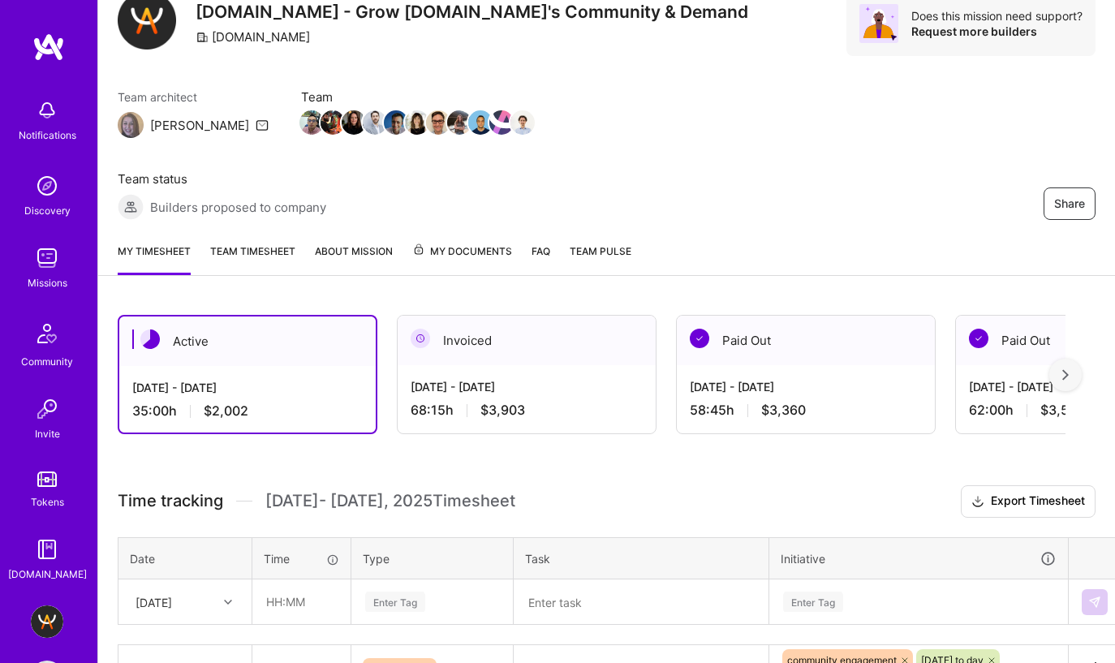
click at [557, 378] on div "[DATE] - [DATE]" at bounding box center [527, 386] width 232 height 17
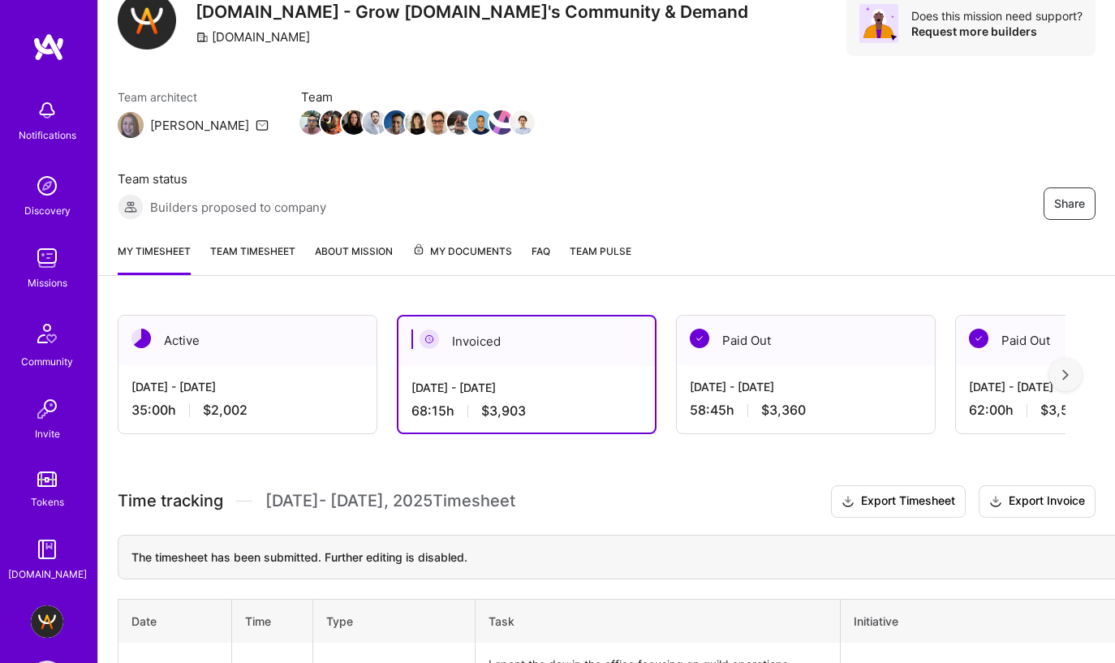
click at [288, 316] on div "Active" at bounding box center [247, 340] width 258 height 49
